Goal: Information Seeking & Learning: Learn about a topic

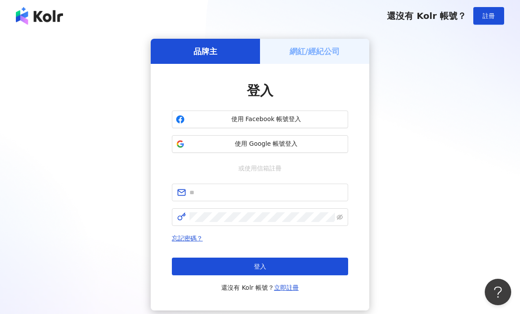
click at [195, 185] on span at bounding box center [260, 193] width 176 height 18
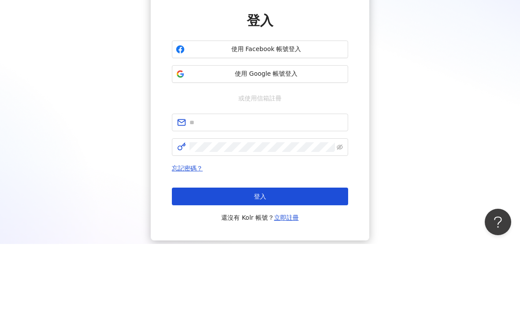
scroll to position [60, 0]
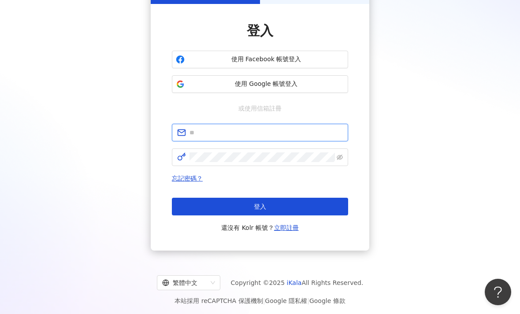
click at [328, 132] on input "text" at bounding box center [266, 133] width 153 height 10
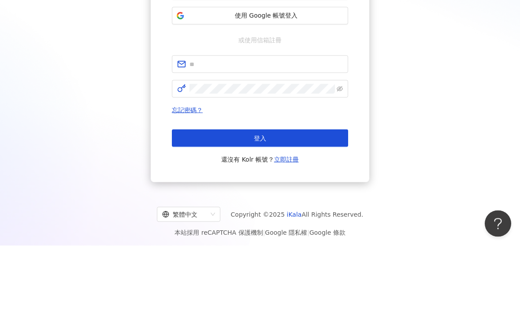
click at [192, 124] on span at bounding box center [260, 133] width 176 height 18
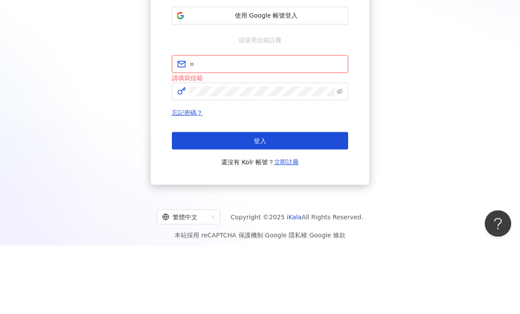
paste input "**********"
type input "**********"
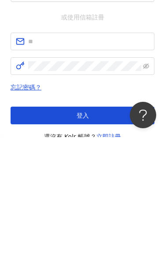
scroll to position [110, 0]
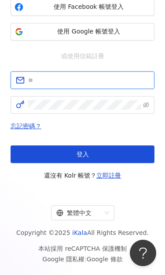
click at [54, 75] on input "text" at bounding box center [88, 80] width 121 height 10
click at [47, 75] on input "text" at bounding box center [88, 80] width 121 height 10
paste input "**********"
type input "**********"
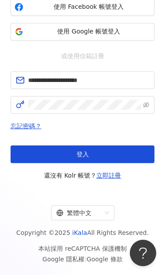
click at [31, 145] on button "登入" at bounding box center [83, 154] width 144 height 18
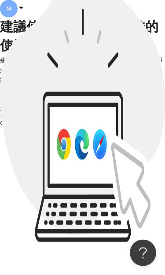
scroll to position [33, 0]
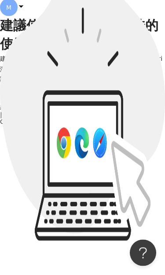
click at [64, 82] on div "繼續使用手機瀏覽" at bounding box center [82, 78] width 165 height 8
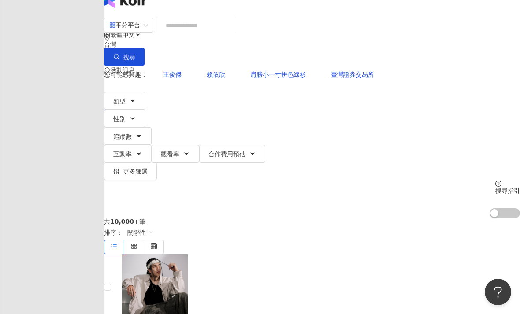
scroll to position [0, 0]
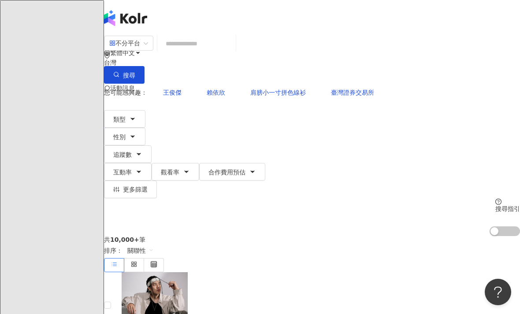
click at [232, 50] on input "search" at bounding box center [196, 43] width 71 height 17
click at [232, 52] on input "search" at bounding box center [196, 43] width 71 height 17
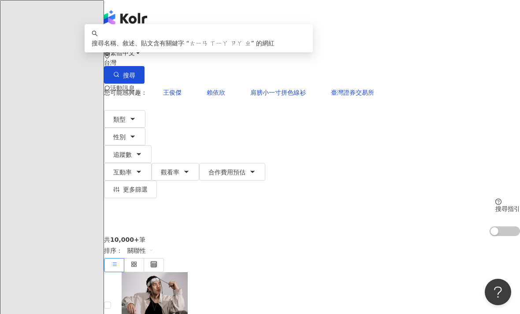
type input "****"
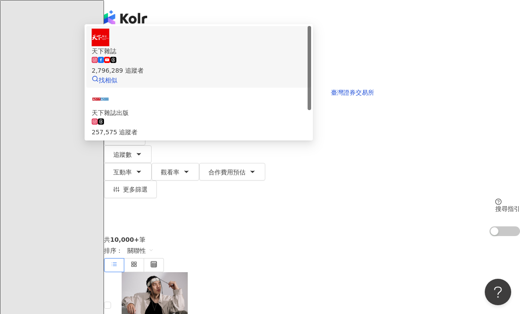
click at [306, 56] on span "天下雜誌" at bounding box center [199, 51] width 214 height 10
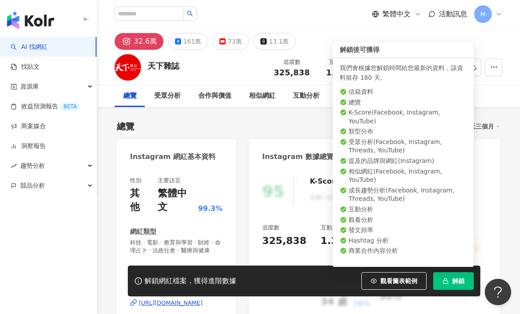
click at [458, 283] on span "解鎖" at bounding box center [458, 281] width 12 height 7
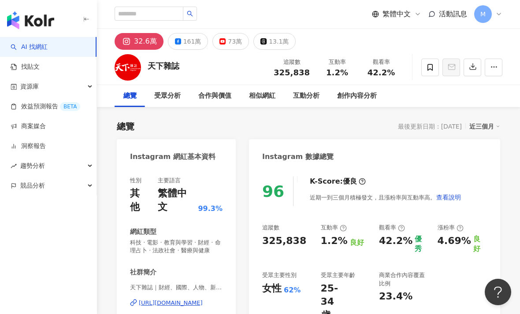
click at [230, 35] on button "73萬" at bounding box center [230, 41] width 37 height 17
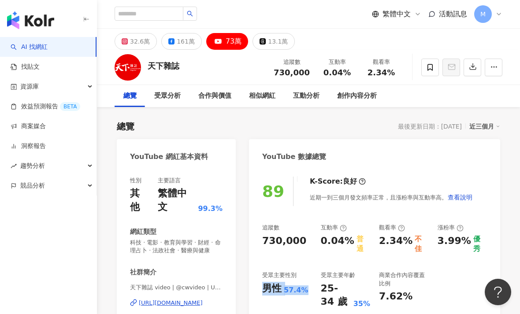
click at [425, 187] on div "K-Score : 良好 近期一到三個月發文頻率正常，且漲粉率與互動率高。 查看說明" at bounding box center [387, 192] width 172 height 30
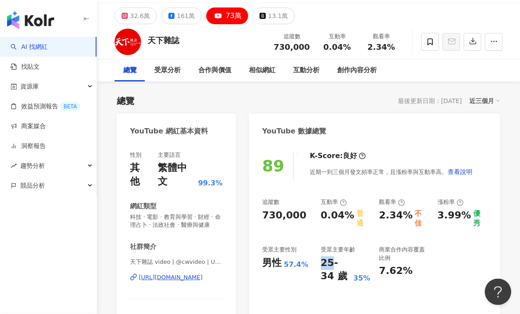
scroll to position [26, 0]
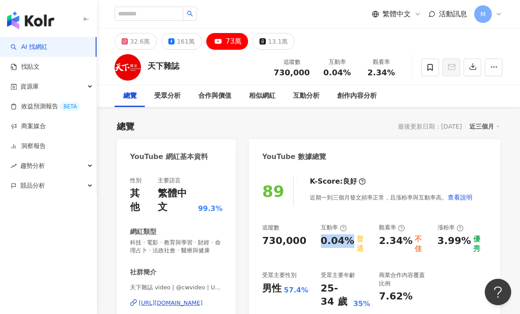
click at [353, 251] on div "追蹤數 730,000 互動率 0.04% 普通 觀看率 2.34% 不佳 漲粉率 3.99% 優秀 受眾主要性別 男性 57.4% 受眾主要年齡 25-34…" at bounding box center [374, 266] width 225 height 85
copy div "0.04%"
click at [268, 41] on div "13.1萬" at bounding box center [278, 41] width 20 height 12
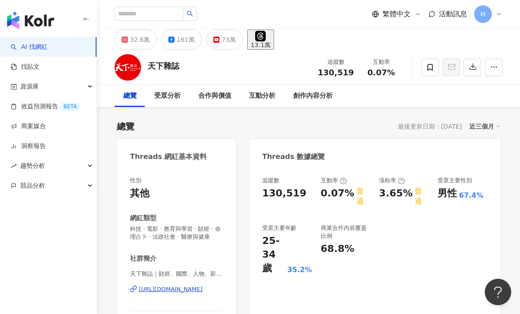
click at [179, 40] on div "161萬" at bounding box center [186, 39] width 18 height 12
click at [182, 39] on div "161萬" at bounding box center [186, 39] width 18 height 12
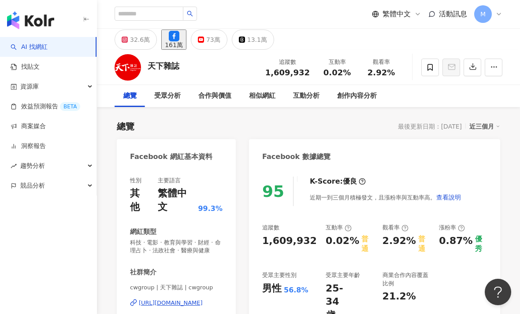
click at [141, 38] on div "32.6萬" at bounding box center [140, 39] width 20 height 12
